Goal: Download file/media

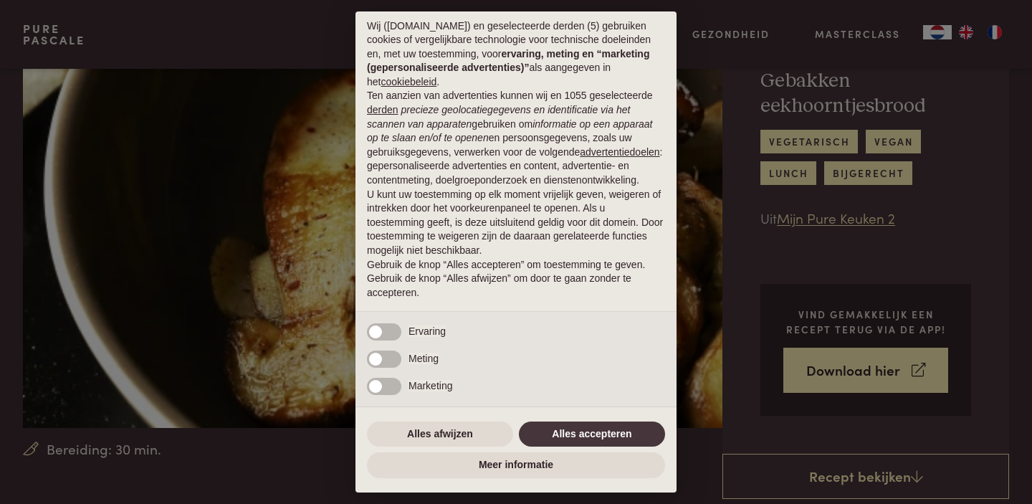
scroll to position [48, 0]
click at [445, 436] on button "Alles afwijzen" at bounding box center [440, 434] width 146 height 26
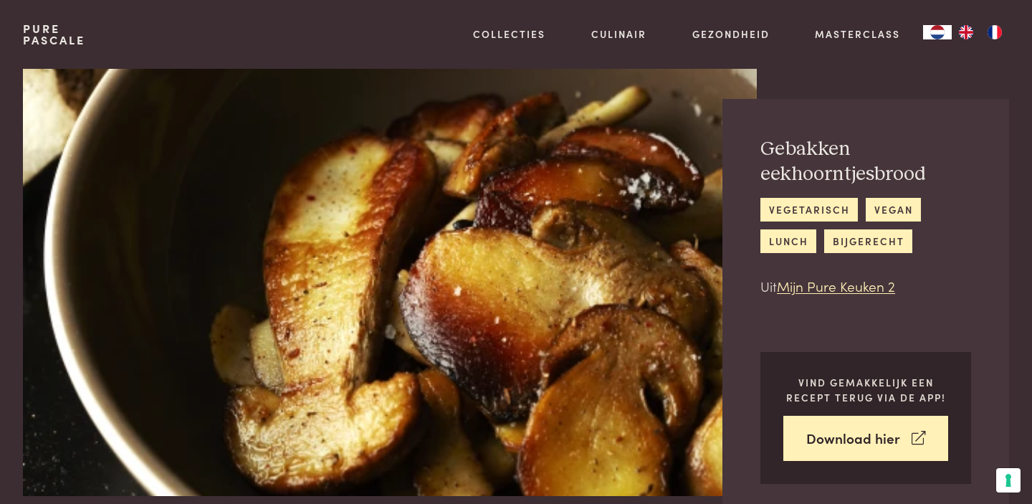
scroll to position [0, 0]
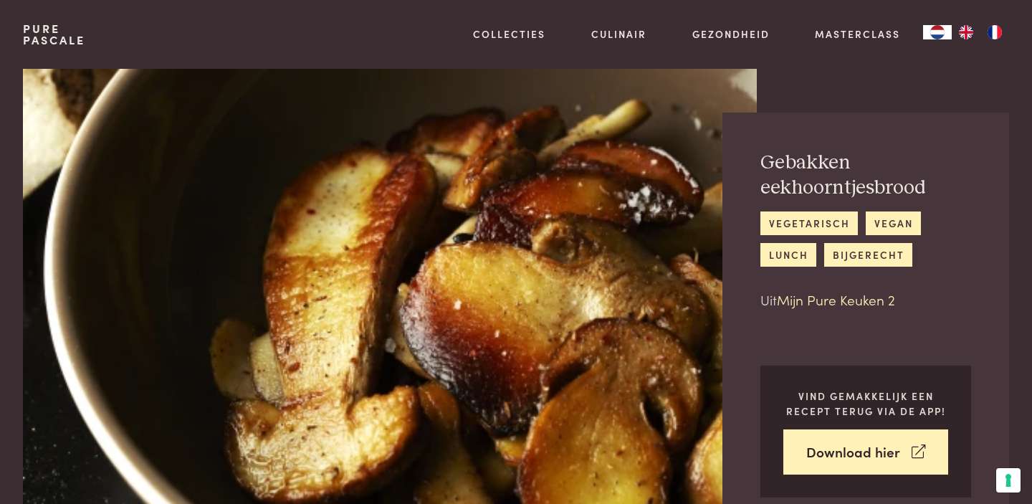
click at [832, 300] on link "Mijn Pure Keuken 2" at bounding box center [836, 299] width 118 height 19
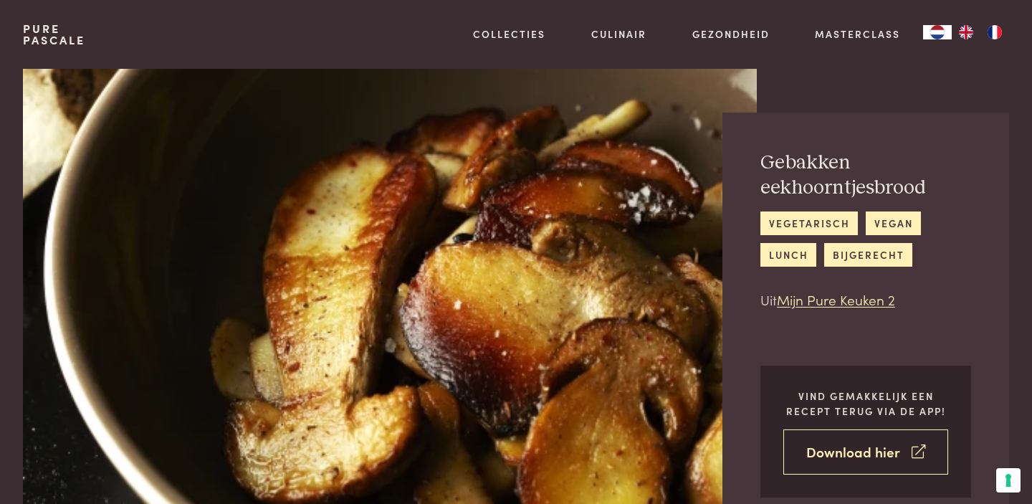
click at [842, 456] on link "Download hier" at bounding box center [865, 451] width 165 height 45
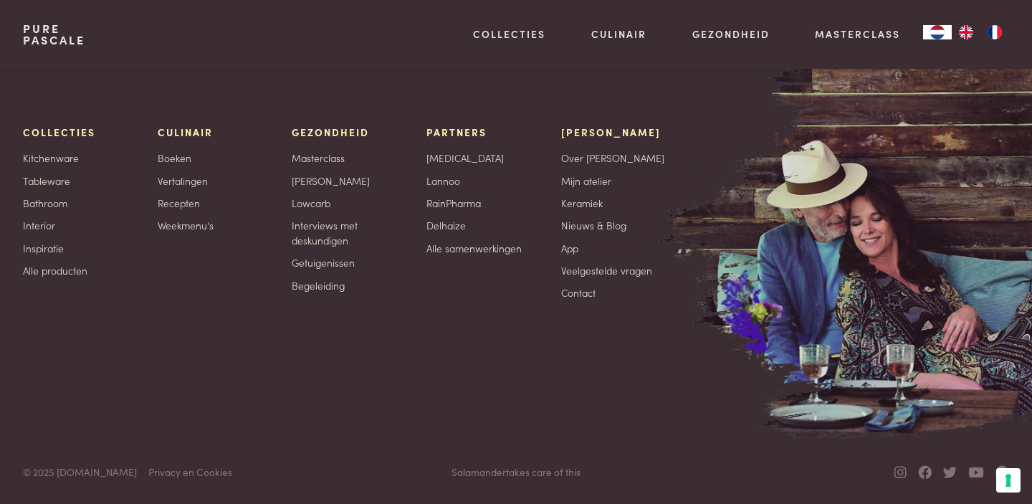
scroll to position [3079, 0]
